Goal: Task Accomplishment & Management: Manage account settings

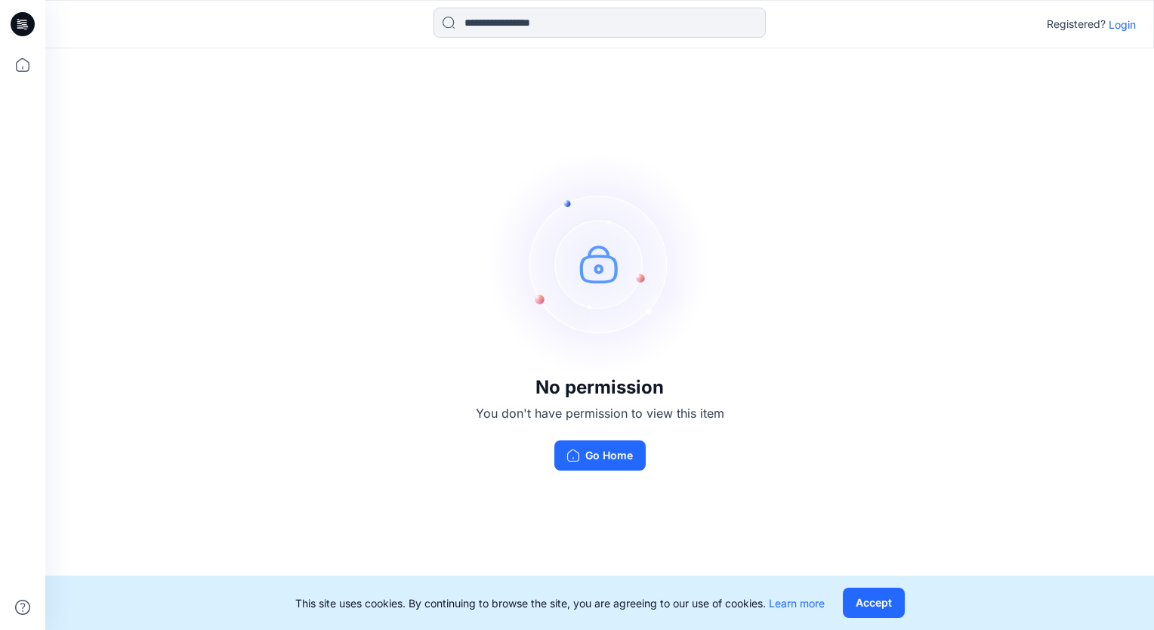
click at [1121, 26] on p "Login" at bounding box center [1122, 25] width 27 height 16
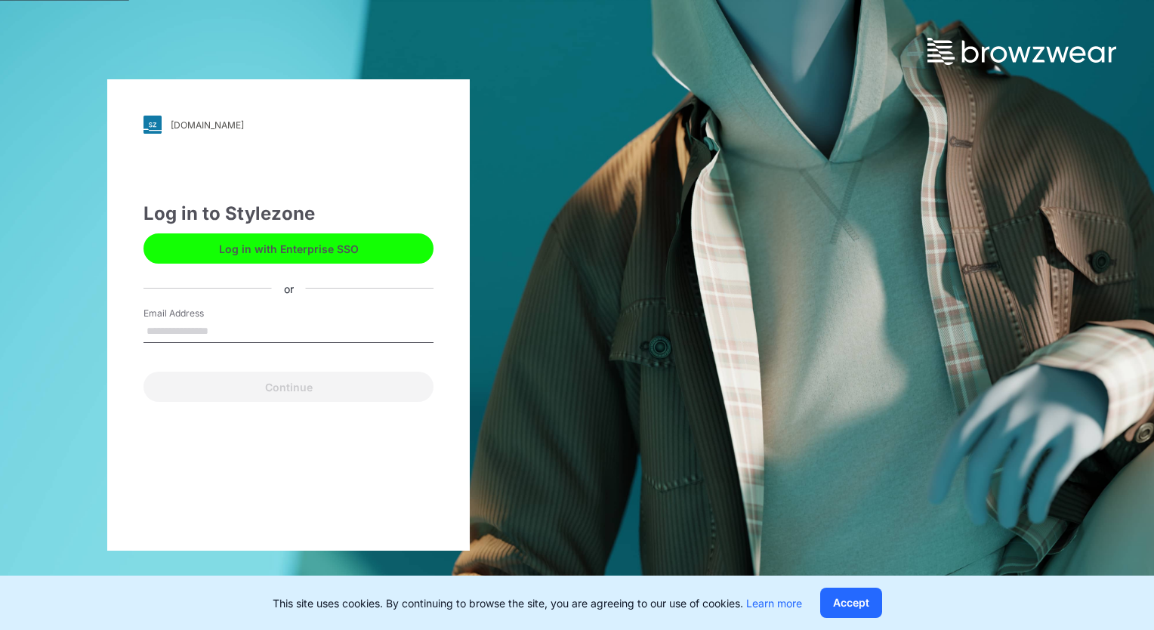
click at [296, 332] on input "Email Address" at bounding box center [289, 331] width 290 height 23
type input "**********"
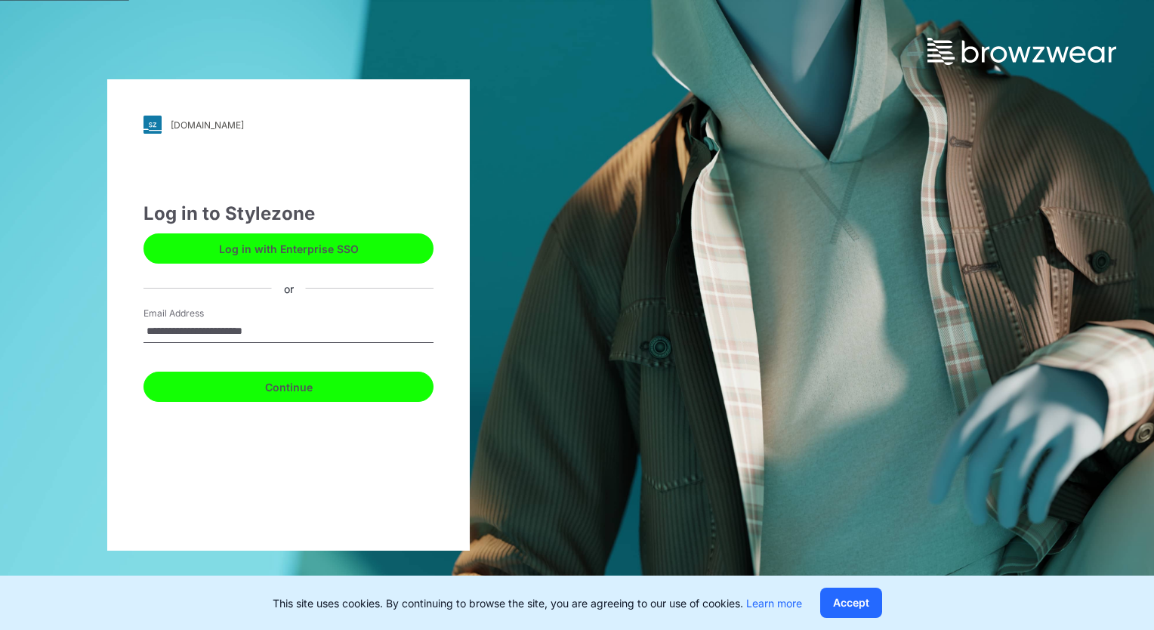
click at [260, 382] on button "Continue" at bounding box center [289, 387] width 290 height 30
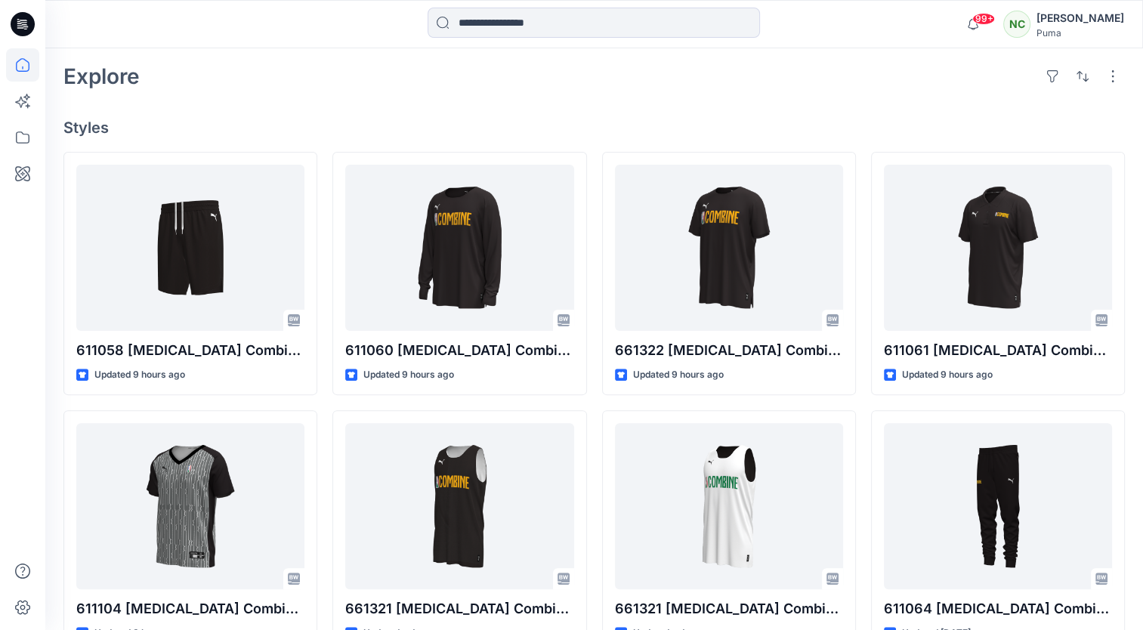
scroll to position [351, 0]
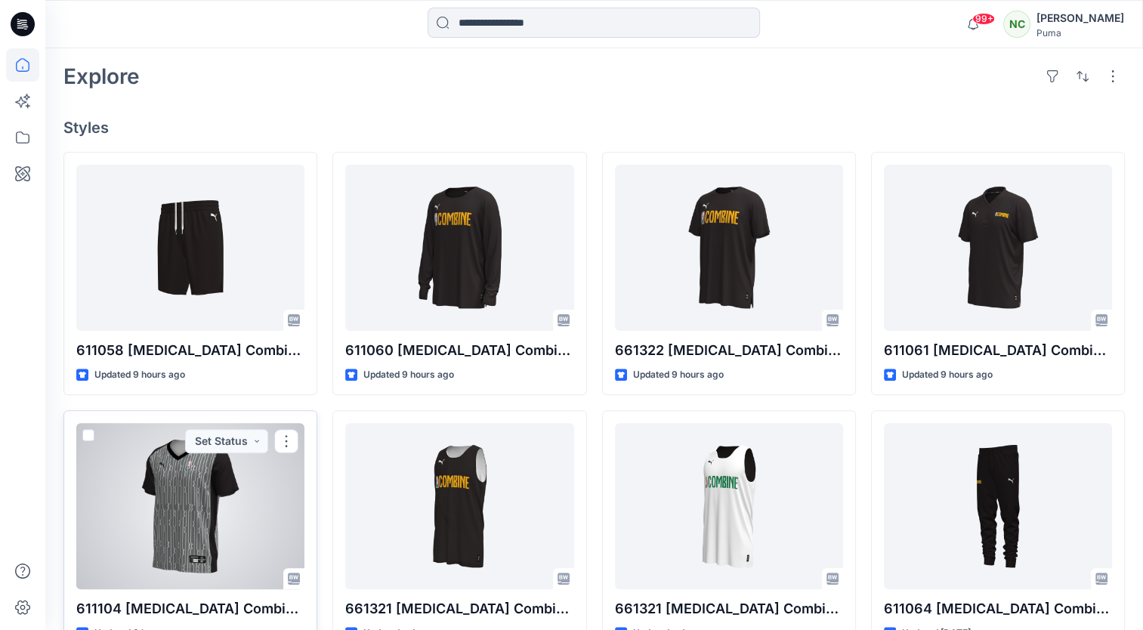
click at [207, 499] on div at bounding box center [190, 506] width 228 height 166
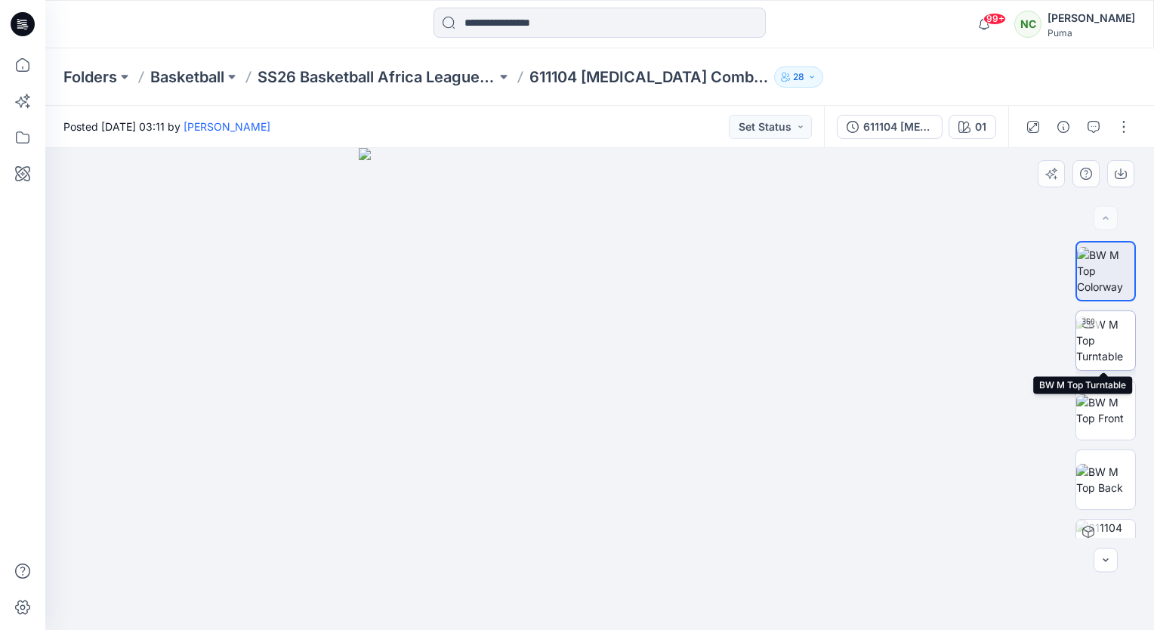
click at [1102, 342] on img at bounding box center [1106, 341] width 59 height 48
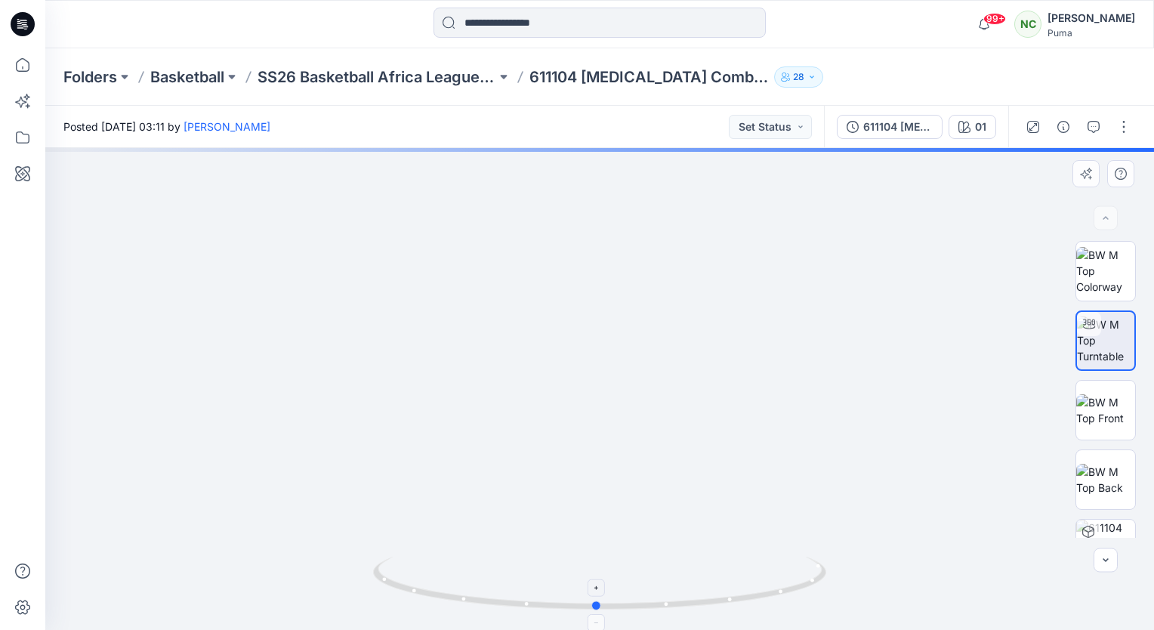
drag, startPoint x: 737, startPoint y: 607, endPoint x: 734, endPoint y: 584, distance: 22.9
click at [734, 584] on icon at bounding box center [601, 585] width 457 height 57
